Goal: Information Seeking & Learning: Understand process/instructions

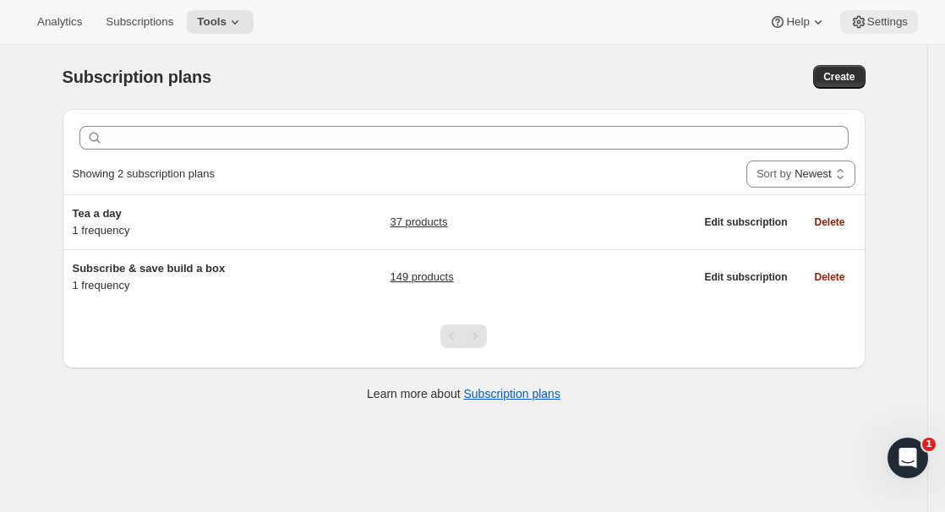
click at [856, 20] on icon at bounding box center [858, 22] width 4 height 4
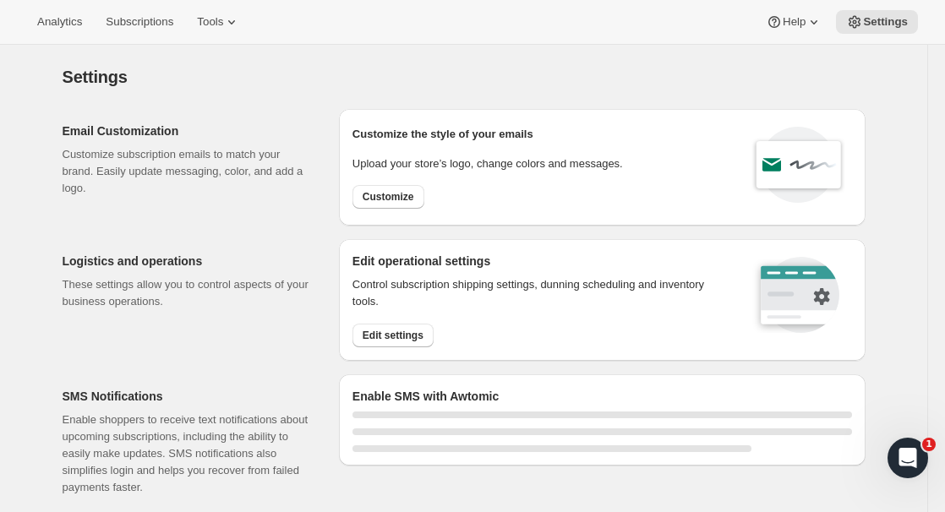
select select "22:00"
select select "09:00"
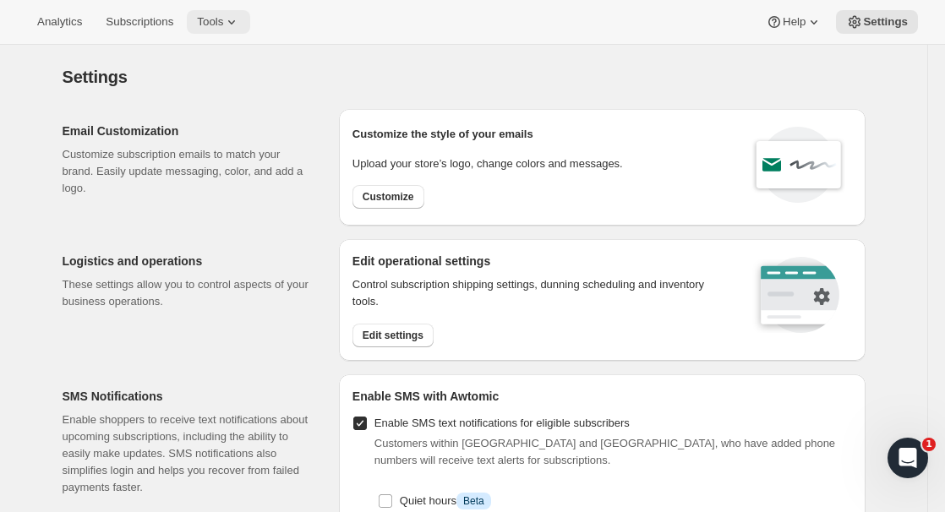
click at [223, 17] on span "Tools" at bounding box center [210, 22] width 26 height 14
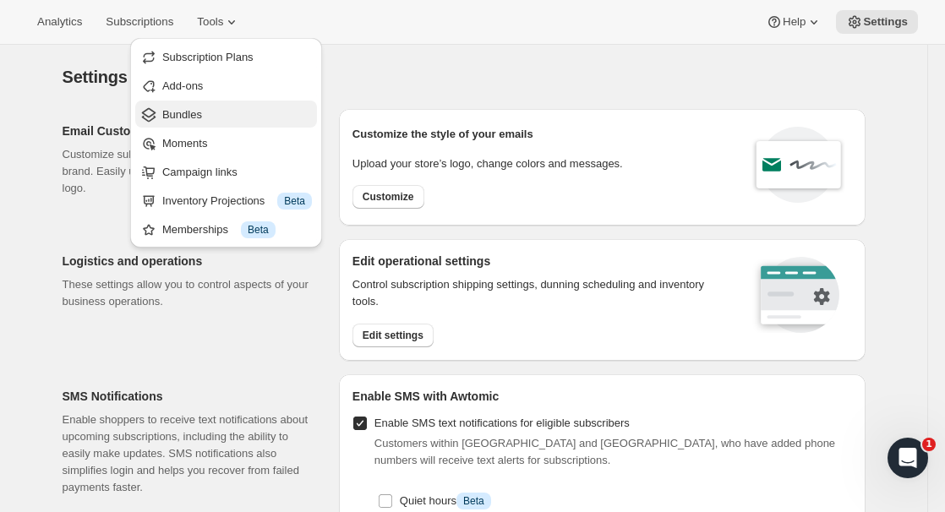
click at [228, 118] on span "Bundles" at bounding box center [237, 115] width 150 height 17
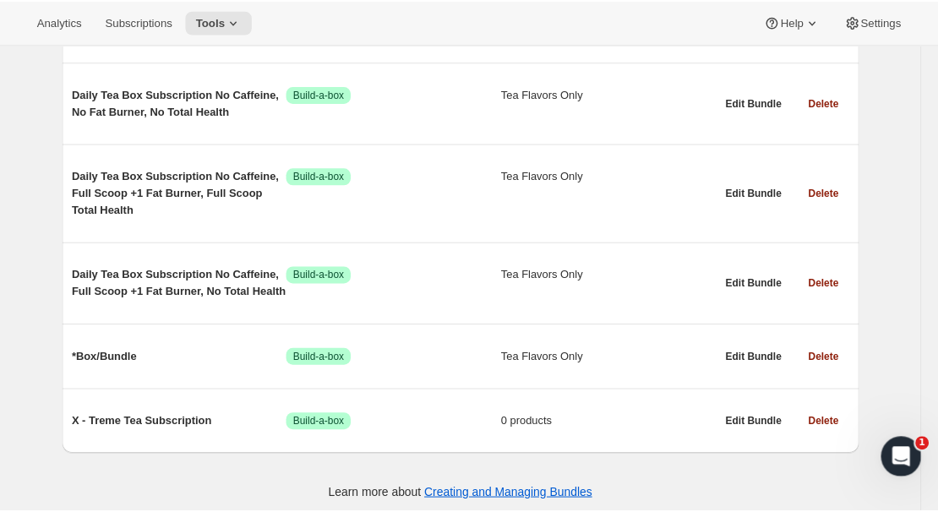
scroll to position [16348, 0]
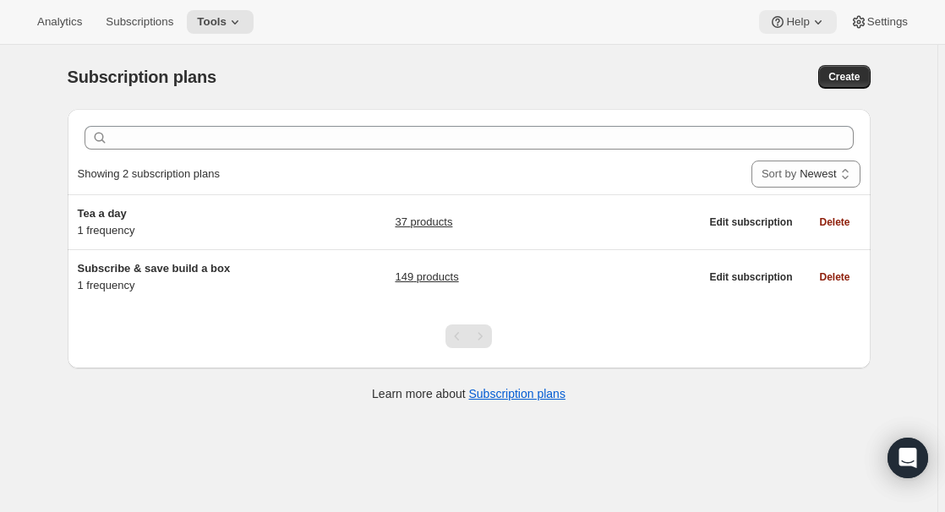
click at [801, 22] on span "Help" at bounding box center [797, 22] width 23 height 14
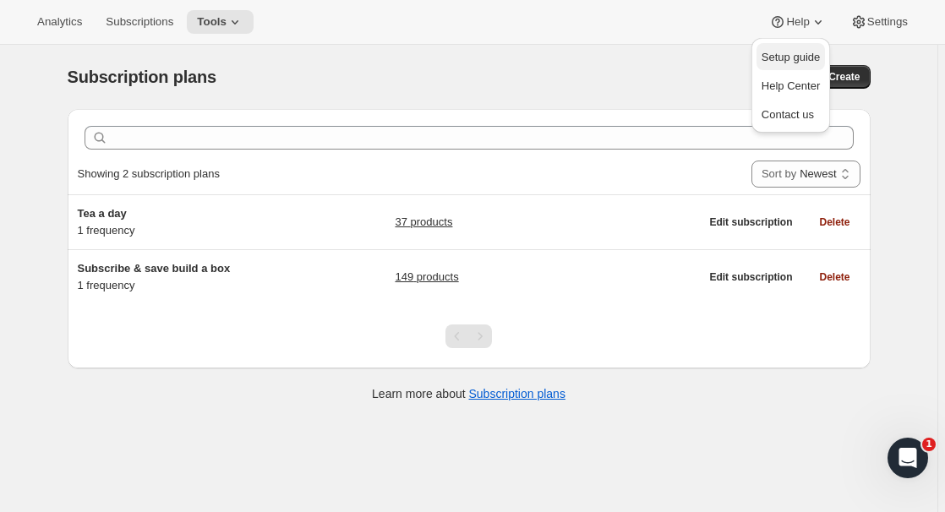
click at [796, 51] on span "Setup guide" at bounding box center [791, 57] width 58 height 13
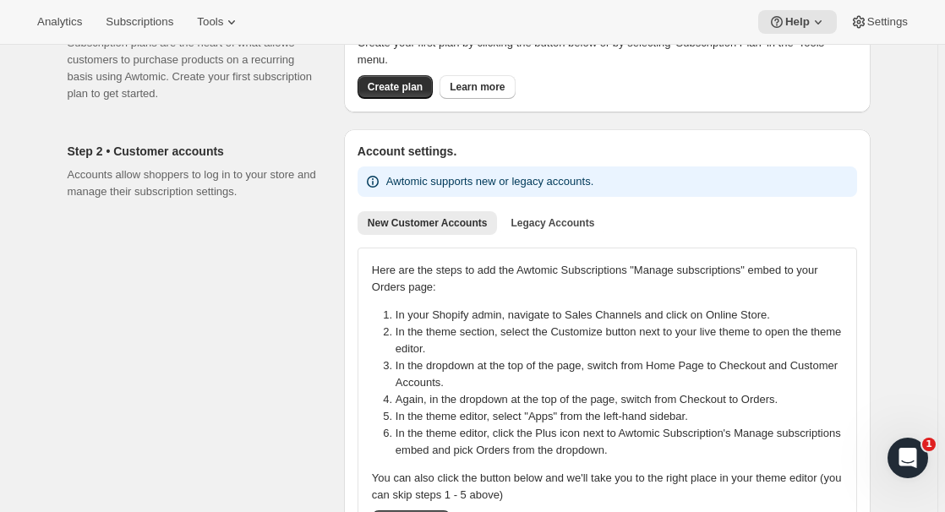
scroll to position [271, 0]
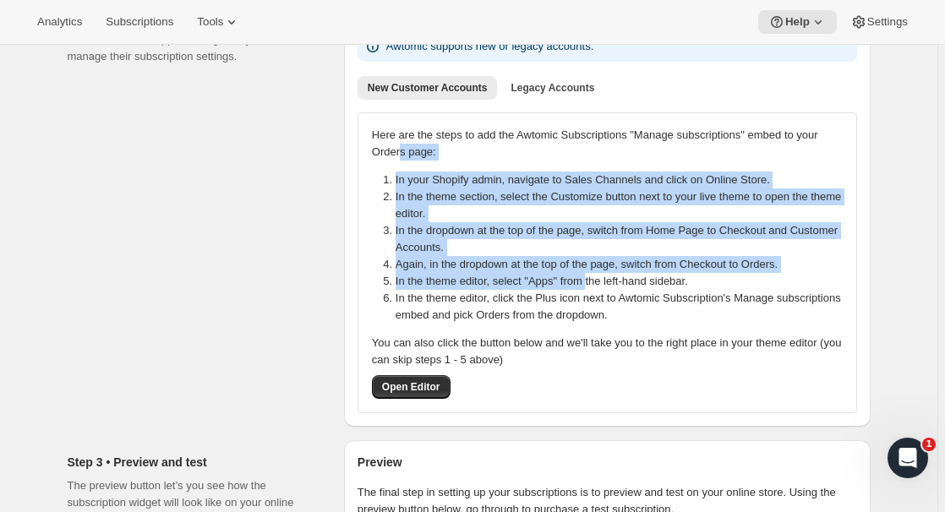
drag, startPoint x: 494, startPoint y: 181, endPoint x: 602, endPoint y: 287, distance: 151.8
click at [602, 287] on div "Here are the steps to add the Awtomic Subscriptions "Manage subscriptions" embe…" at bounding box center [607, 263] width 471 height 272
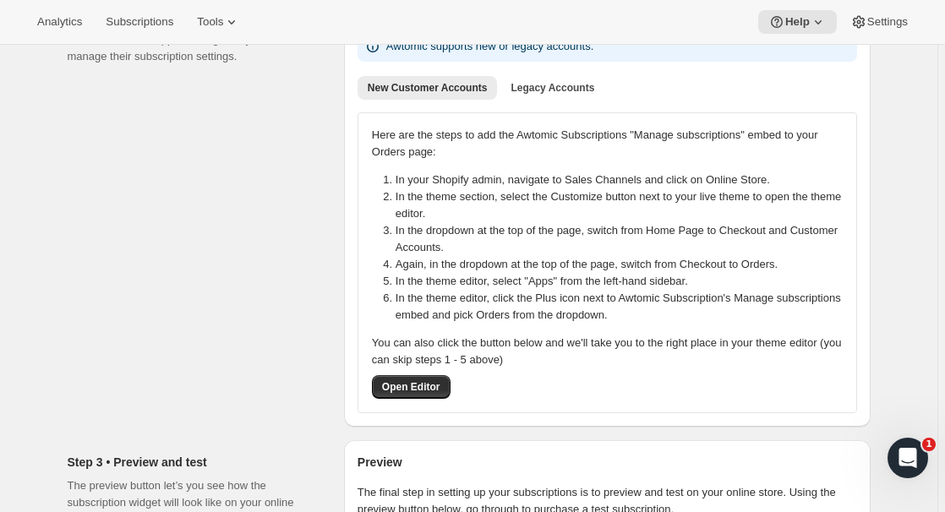
click at [635, 308] on li "In the theme editor, click the Plus icon next to Awtomic Subscription's Manage …" at bounding box center [624, 307] width 457 height 34
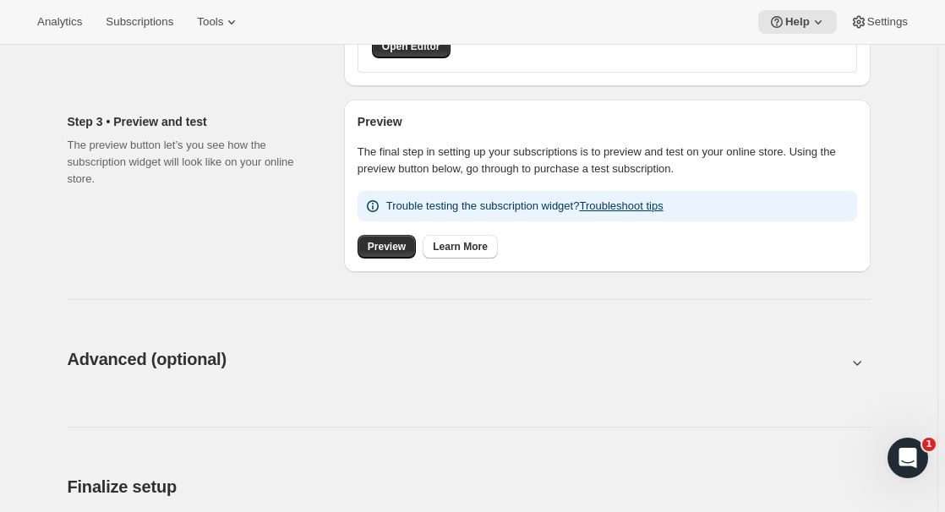
scroll to position [676, 0]
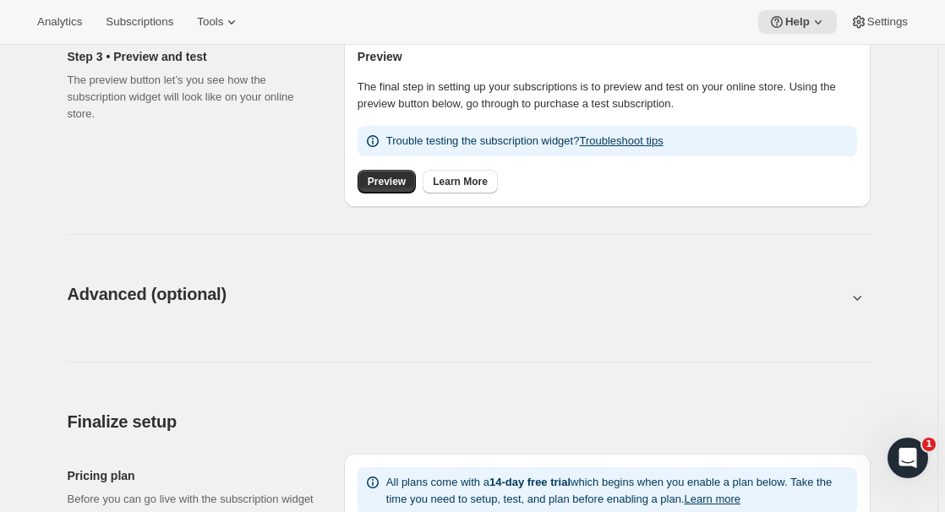
click at [648, 147] on p "Trouble testing the subscription widget? Troubleshoot tips" at bounding box center [524, 141] width 277 height 17
click at [648, 141] on link "Troubleshoot tips" at bounding box center [621, 140] width 84 height 13
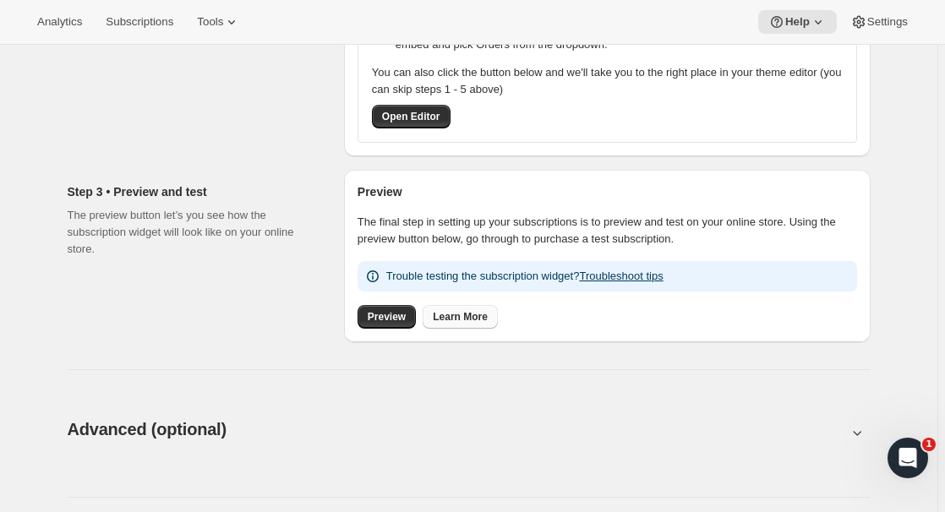
click at [469, 313] on span "Learn More" at bounding box center [460, 317] width 55 height 14
